Goal: Information Seeking & Learning: Learn about a topic

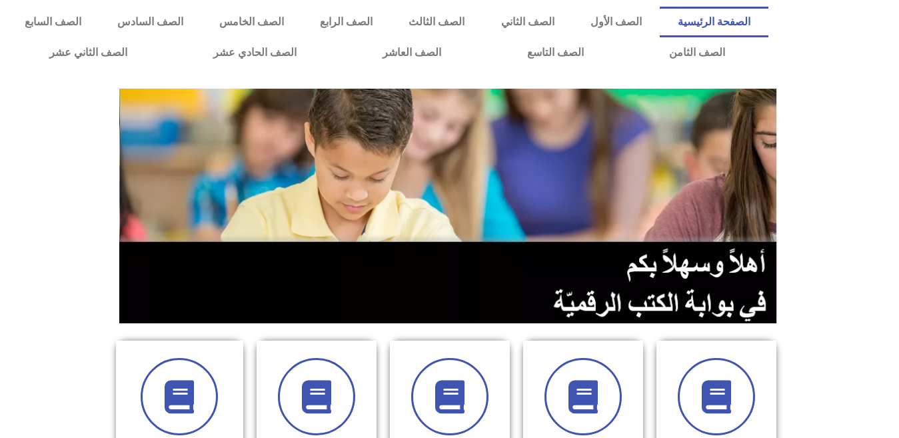
scroll to position [0, 37]
click at [484, 37] on link "الصف التاسع" at bounding box center [555, 52] width 143 height 31
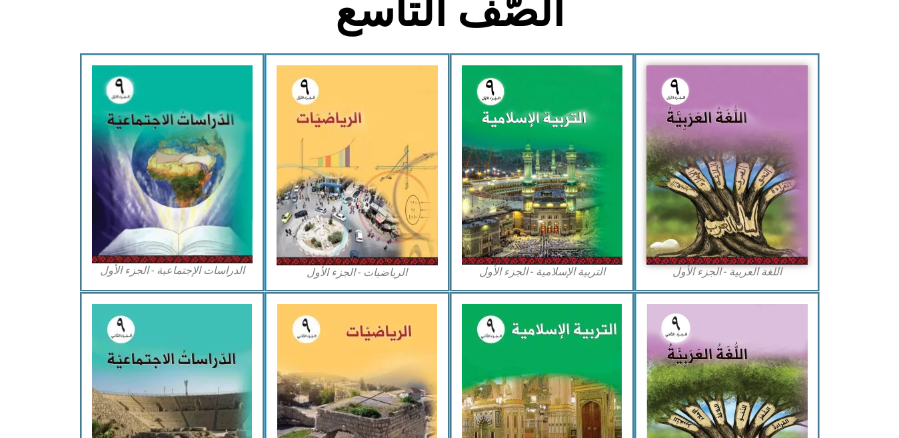
scroll to position [382, 0]
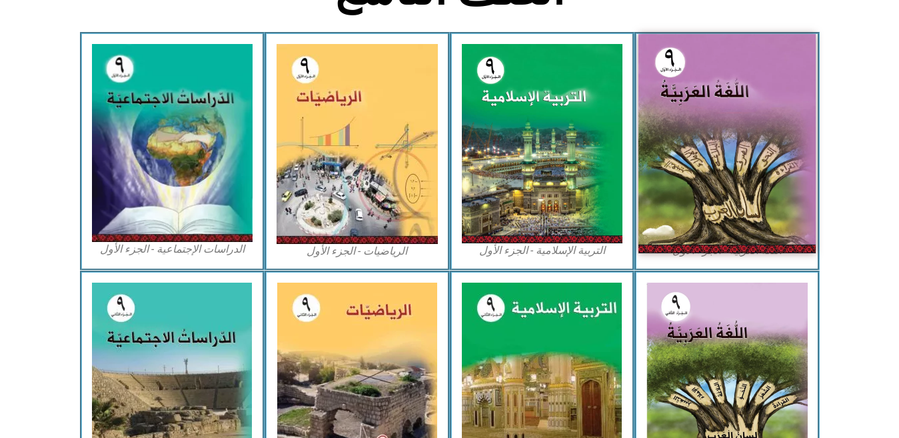
click at [718, 169] on img at bounding box center [726, 143] width 177 height 219
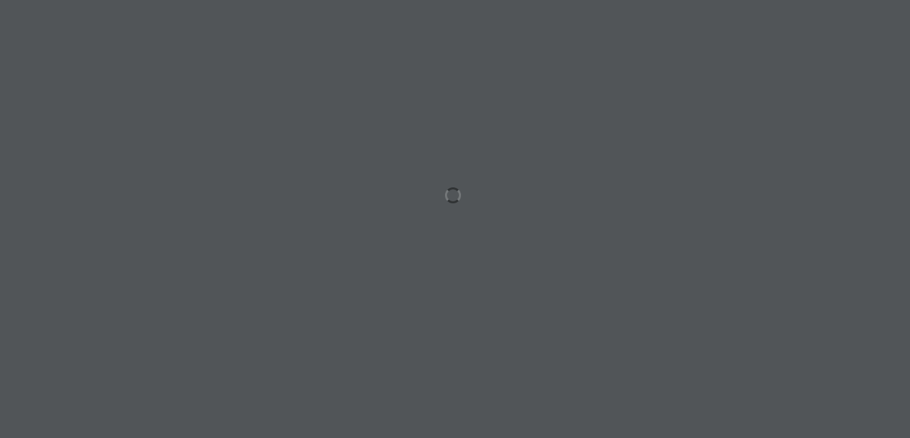
scroll to position [0, 37]
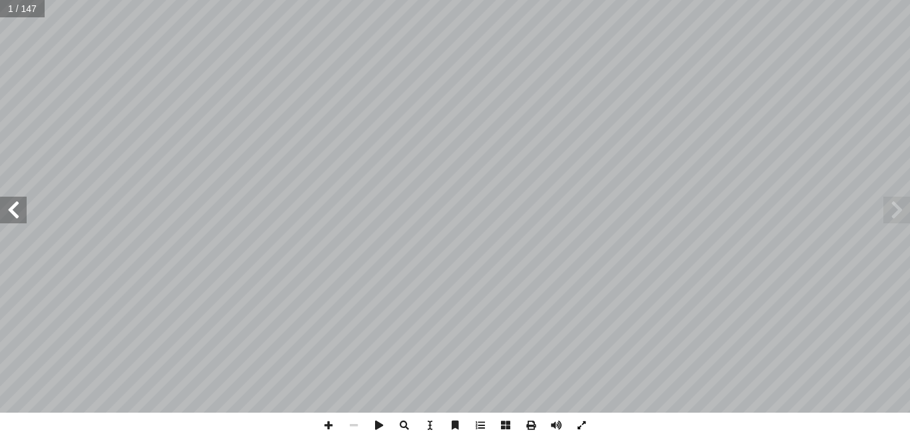
click at [585, 422] on span at bounding box center [581, 424] width 25 height 25
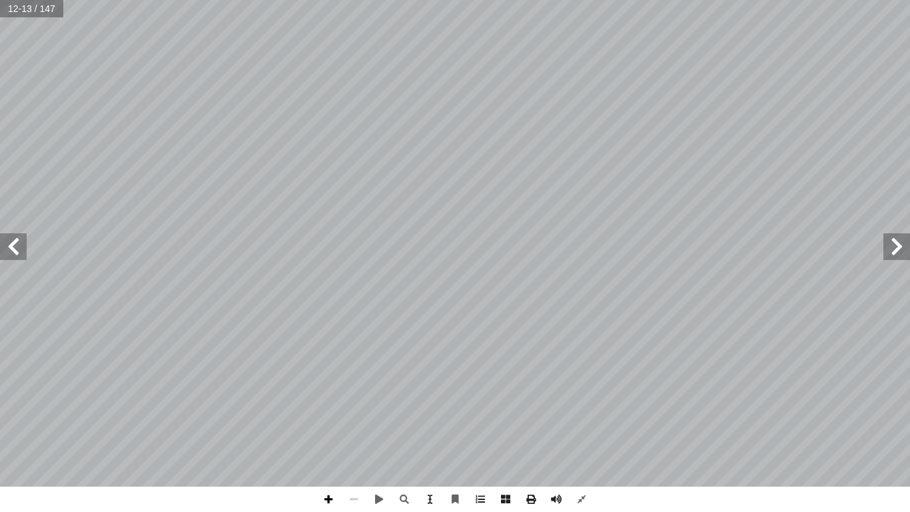
click at [335, 437] on span at bounding box center [328, 498] width 25 height 25
click at [330, 437] on span at bounding box center [328, 498] width 25 height 25
drag, startPoint x: 330, startPoint y: 508, endPoint x: 324, endPoint y: 499, distance: 11.1
click at [324, 437] on span at bounding box center [328, 498] width 25 height 25
